Goal: Book appointment/travel/reservation

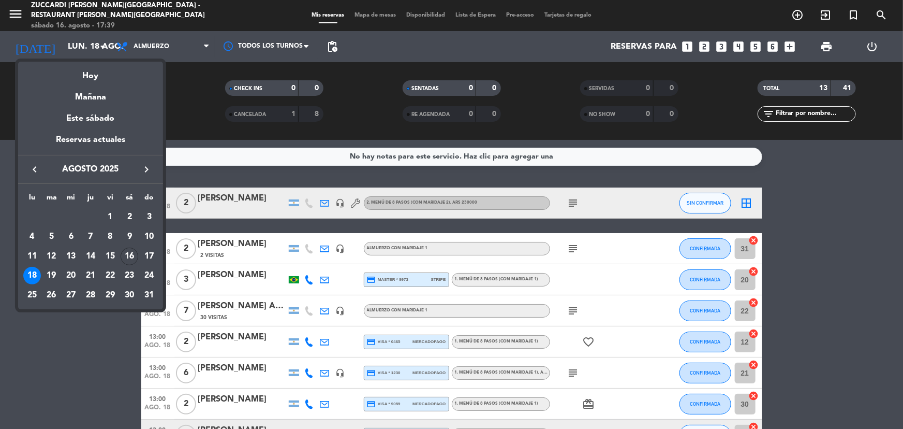
scroll to position [243, 0]
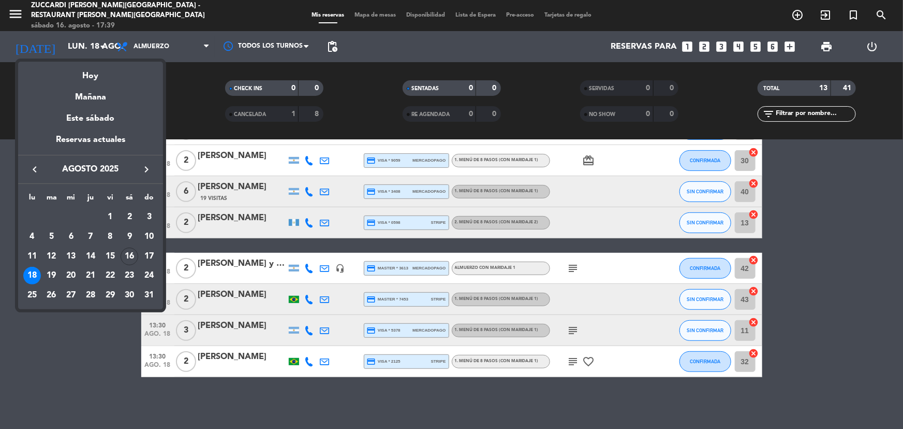
click at [36, 170] on icon "keyboard_arrow_left" at bounding box center [34, 169] width 12 height 12
click at [148, 168] on icon "keyboard_arrow_right" at bounding box center [146, 169] width 12 height 12
click at [88, 359] on div at bounding box center [451, 214] width 903 height 429
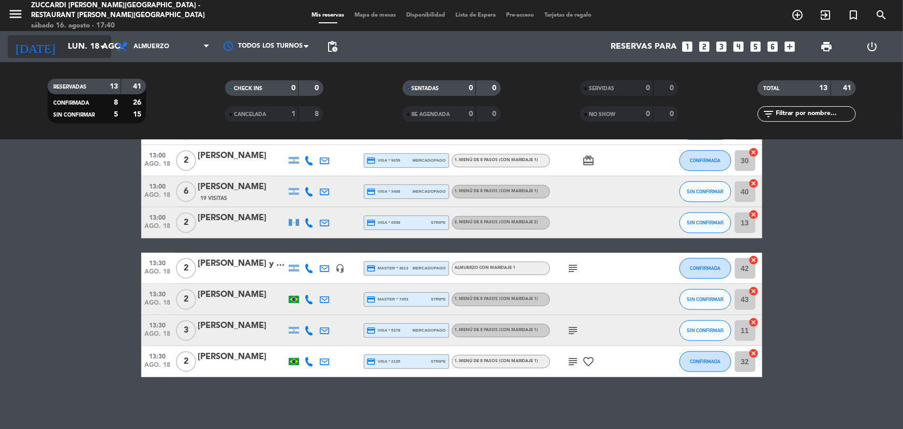
click at [100, 54] on input "lun. 18 ago." at bounding box center [117, 47] width 109 height 20
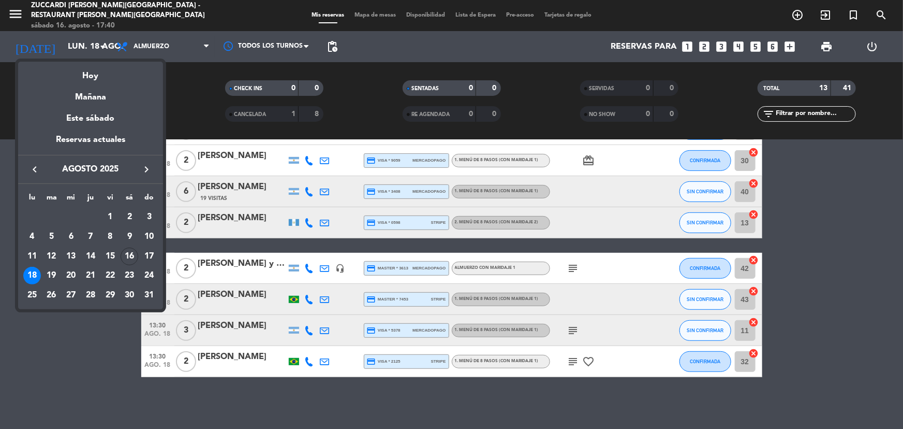
click at [208, 92] on div at bounding box center [451, 214] width 903 height 429
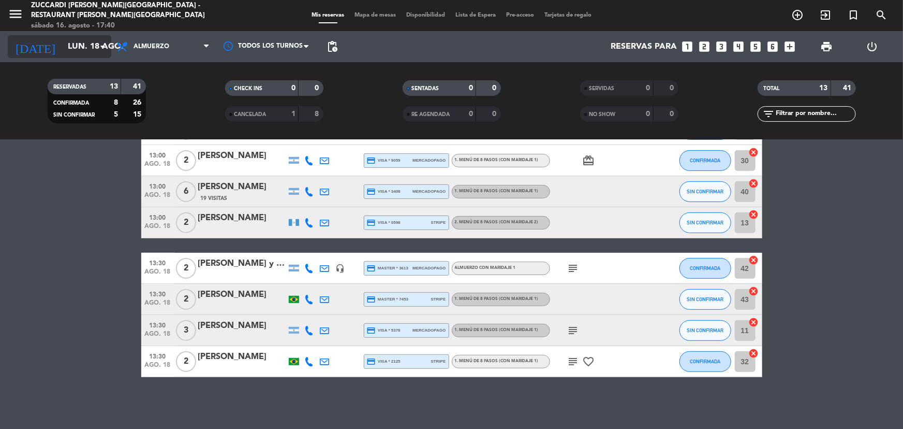
click at [97, 44] on icon "arrow_drop_down" at bounding box center [102, 46] width 12 height 12
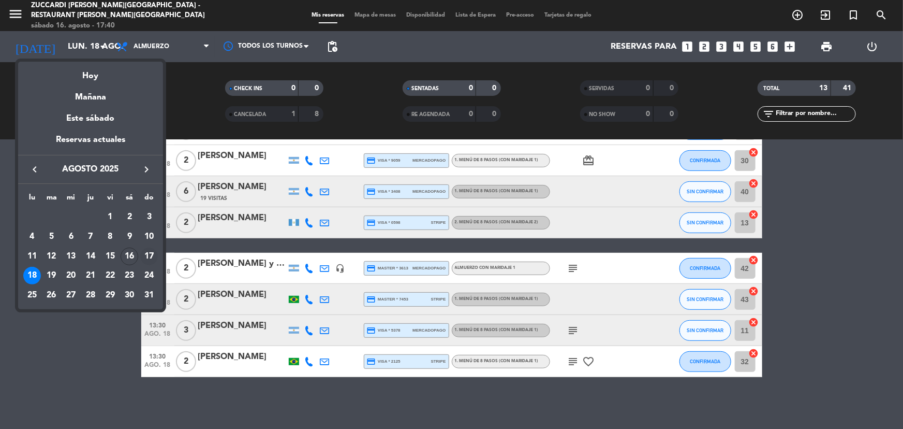
click at [142, 253] on div "17" at bounding box center [149, 256] width 18 height 18
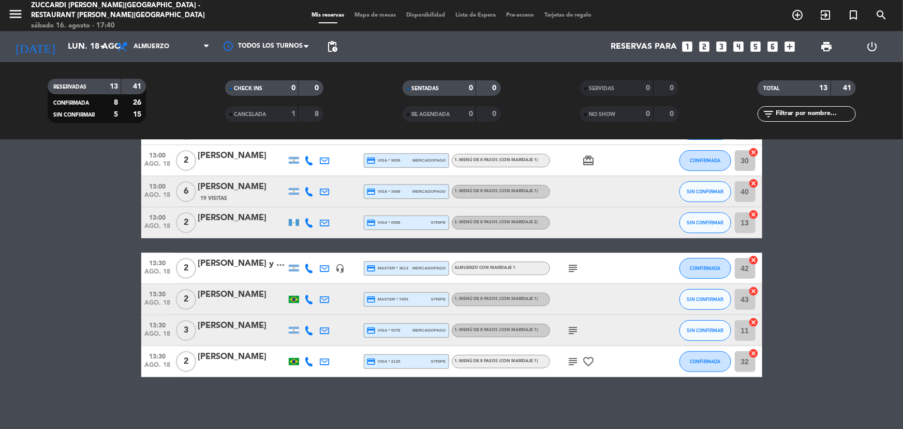
type input "dom. 17 ago."
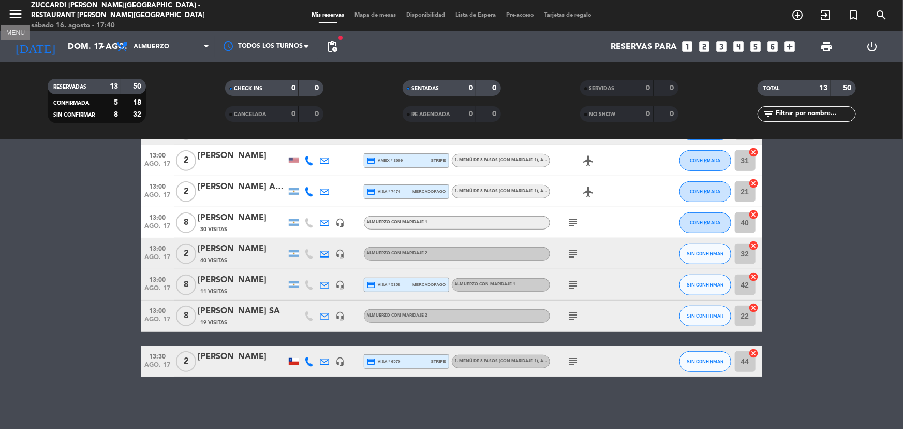
click at [16, 14] on icon "menu" at bounding box center [16, 14] width 16 height 16
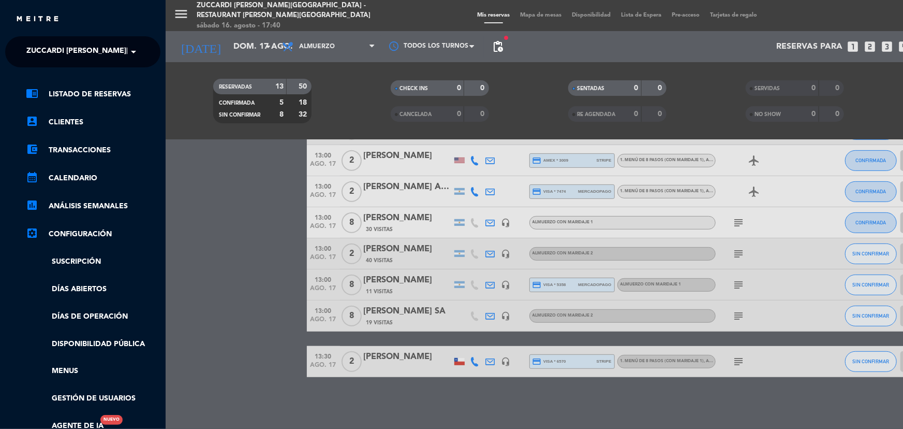
click at [109, 48] on span "Zuccardi [PERSON_NAME][GEOGRAPHIC_DATA] - Restaurant [PERSON_NAME][GEOGRAPHIC_D…" at bounding box center [210, 52] width 368 height 22
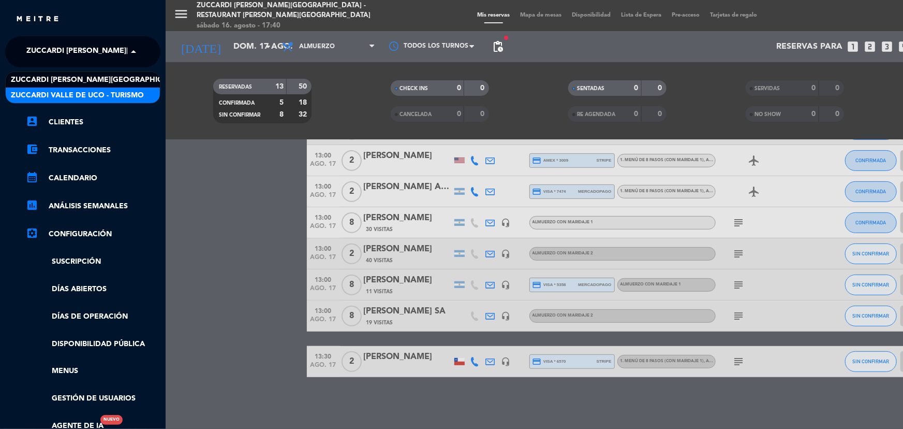
click at [121, 91] on span "Zuccardi Valle de Uco - Turismo" at bounding box center [77, 96] width 133 height 12
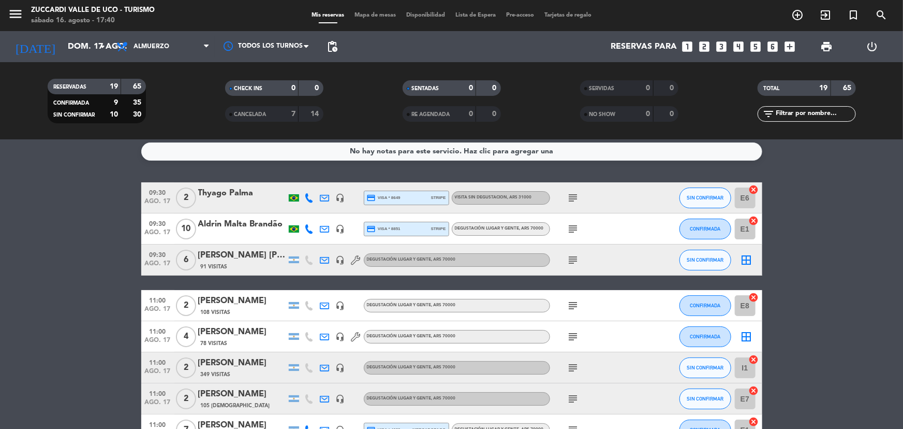
scroll to position [0, 0]
